Goal: Task Accomplishment & Management: Manage account settings

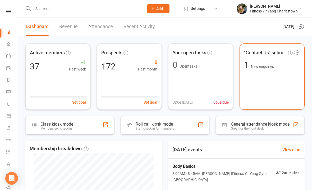
click at [263, 67] on span "New enquiries" at bounding box center [262, 66] width 23 height 4
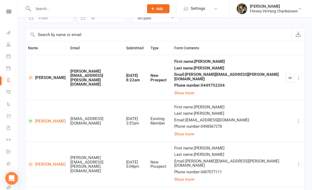
scroll to position [28, 0]
click at [174, 90] on button "Show more" at bounding box center [184, 93] width 20 height 6
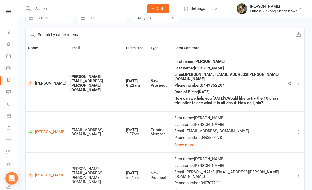
click at [300, 80] on icon at bounding box center [298, 82] width 5 height 5
click at [266, 67] on div "Last name : [PERSON_NAME]" at bounding box center [227, 68] width 107 height 4
click at [288, 81] on icon "button" at bounding box center [290, 83] width 4 height 4
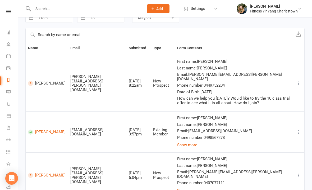
scroll to position [0, 0]
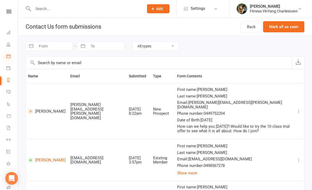
click at [7, 55] on icon at bounding box center [8, 56] width 4 height 4
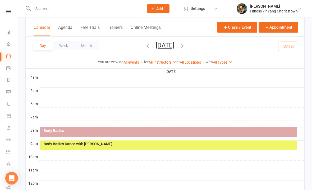
scroll to position [88, 0]
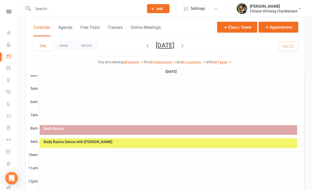
click at [152, 130] on div "Body Basics" at bounding box center [169, 129] width 253 height 4
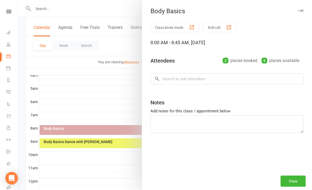
scroll to position [88, 0]
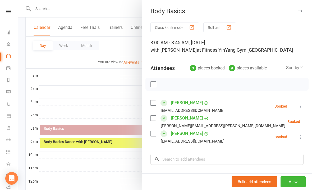
click at [152, 79] on div at bounding box center [226, 83] width 163 height 13
click at [152, 85] on label at bounding box center [152, 83] width 5 height 5
click at [165, 82] on icon "button" at bounding box center [165, 84] width 6 height 6
